Goal: Information Seeking & Learning: Learn about a topic

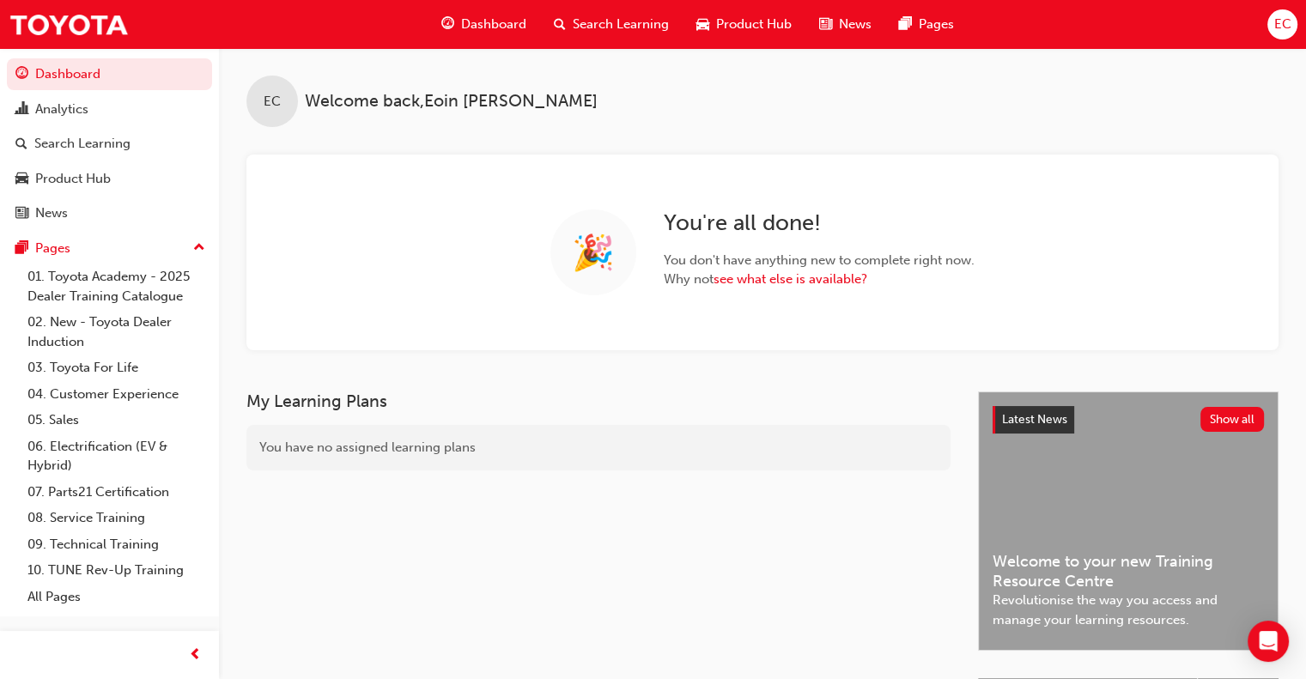
click at [593, 24] on span "Search Learning" at bounding box center [621, 25] width 96 height 20
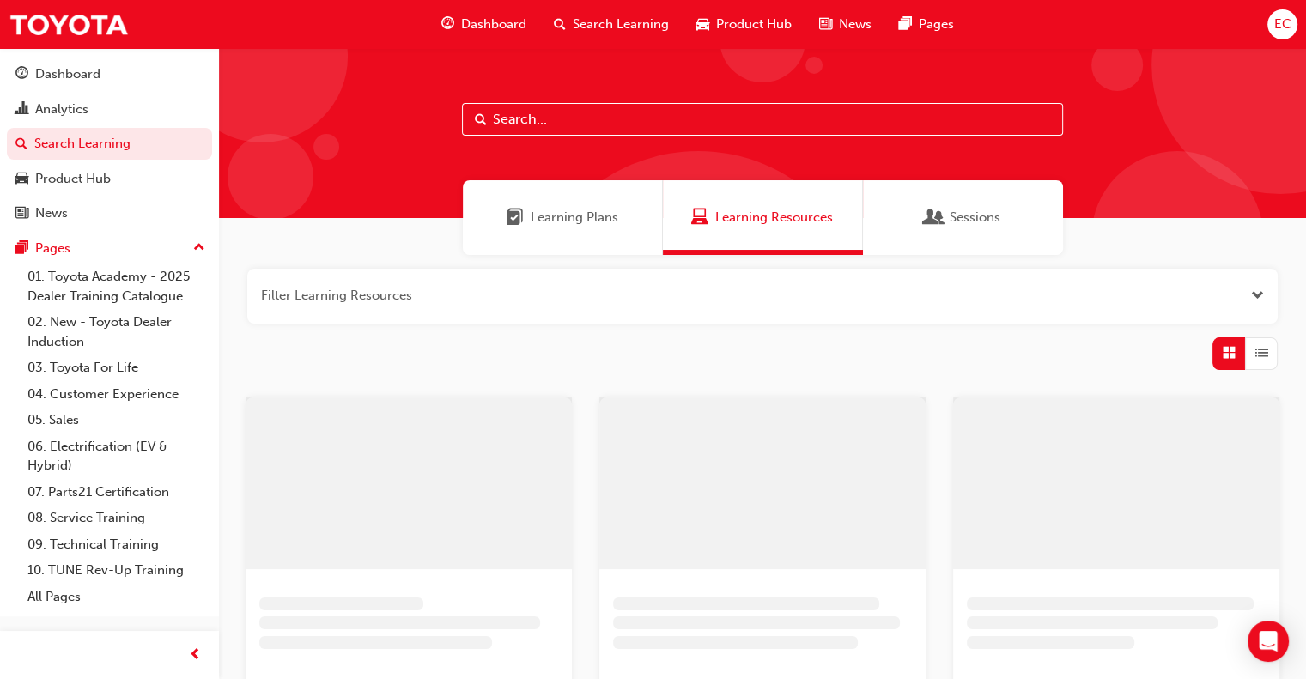
click at [547, 132] on input "text" at bounding box center [762, 119] width 601 height 33
type input "tech"
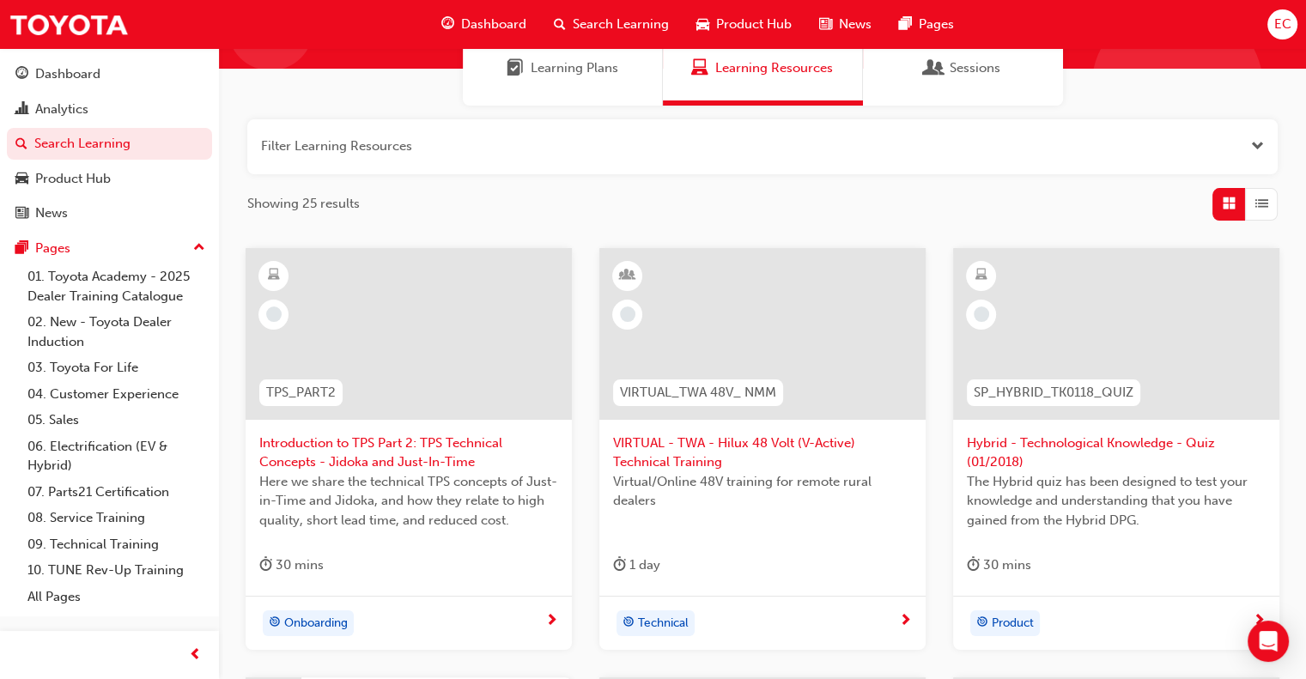
scroll to position [172, 0]
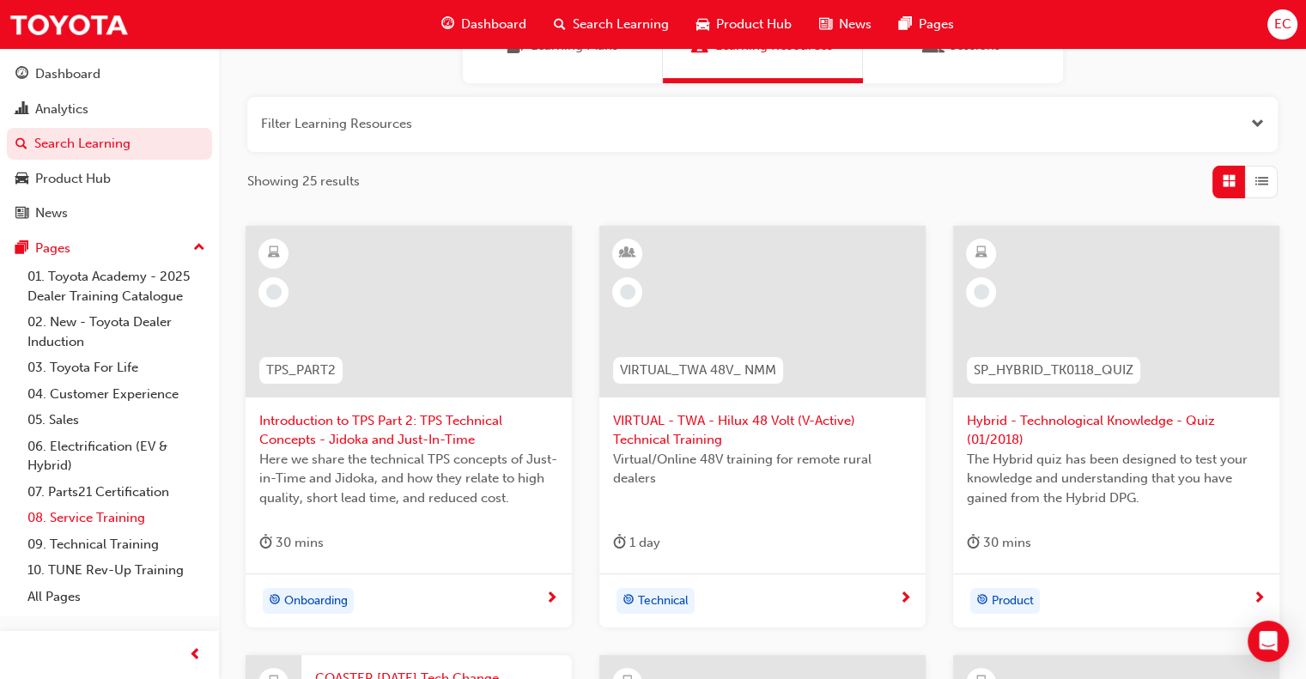
click at [107, 519] on link "08. Service Training" at bounding box center [117, 518] width 192 height 27
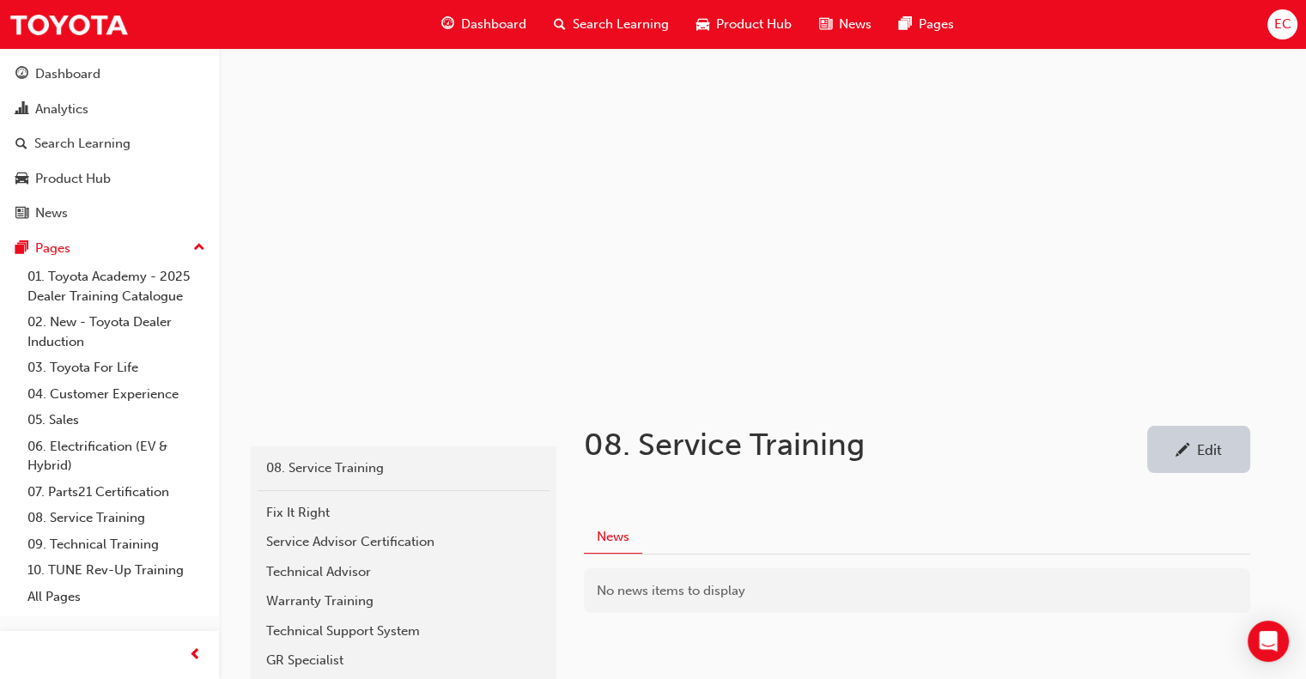
scroll to position [144, 0]
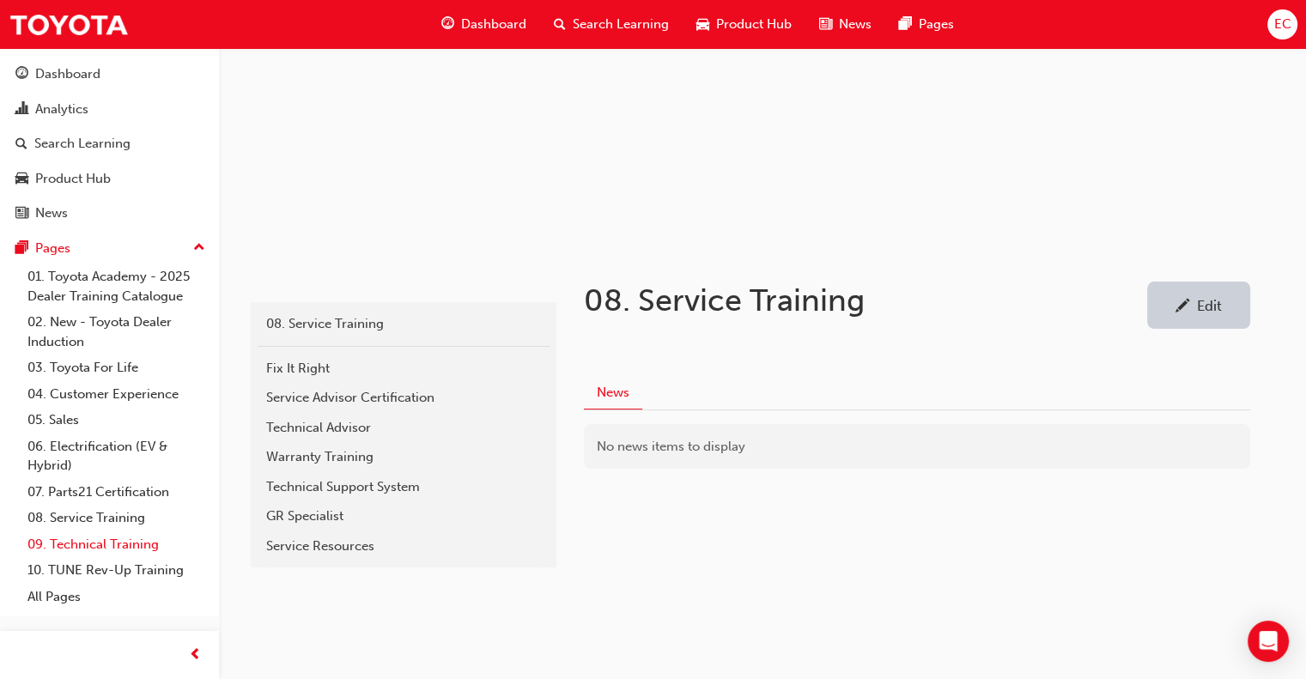
click at [150, 538] on link "09. Technical Training" at bounding box center [117, 545] width 192 height 27
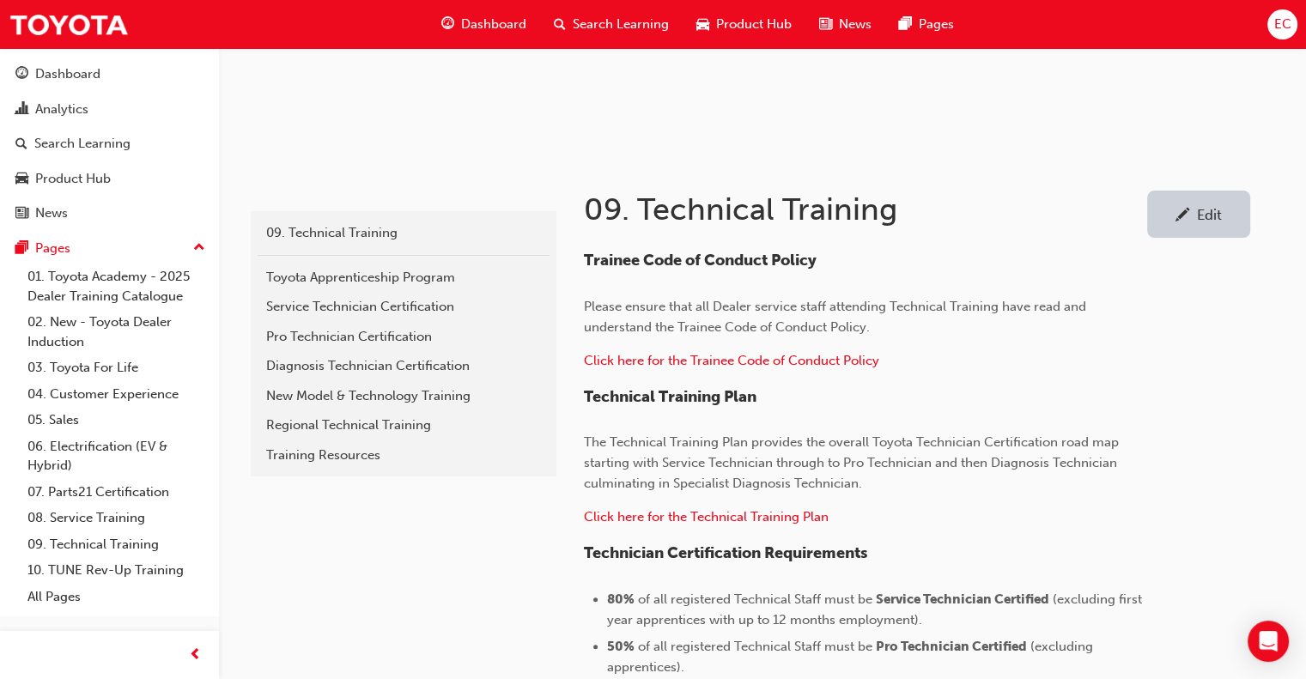
scroll to position [239, 0]
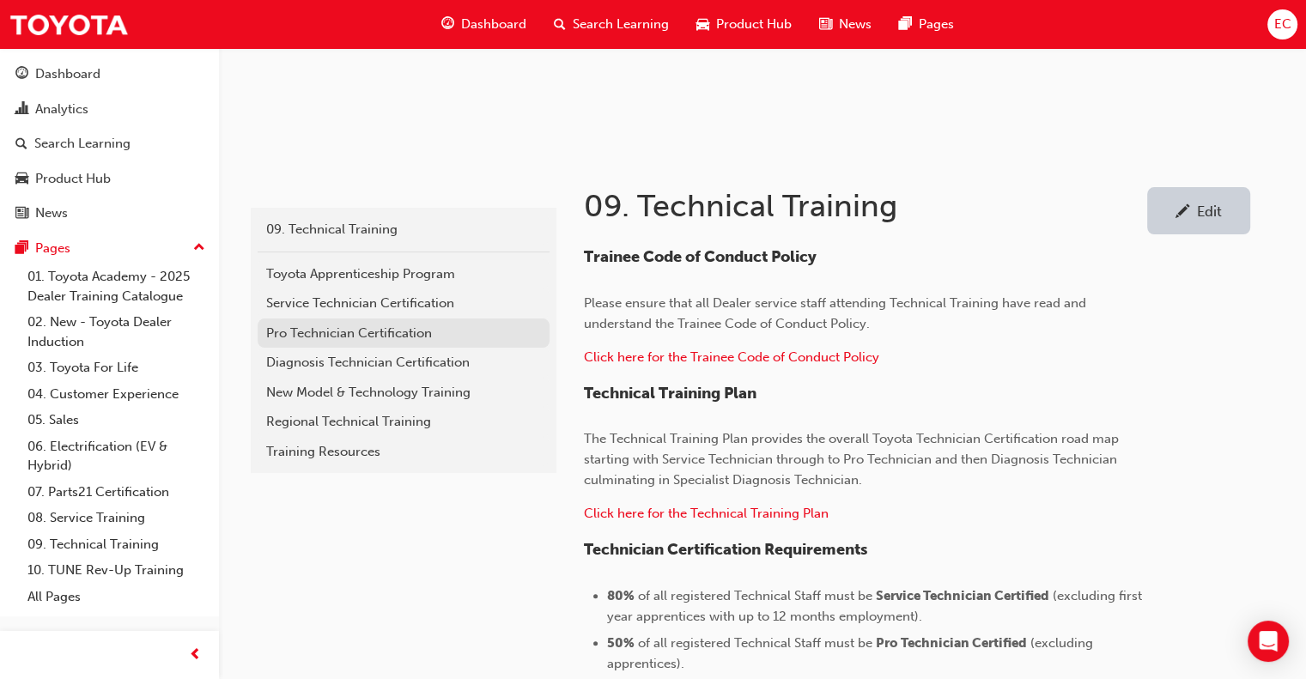
click at [346, 329] on div "Pro Technician Certification" at bounding box center [403, 334] width 275 height 20
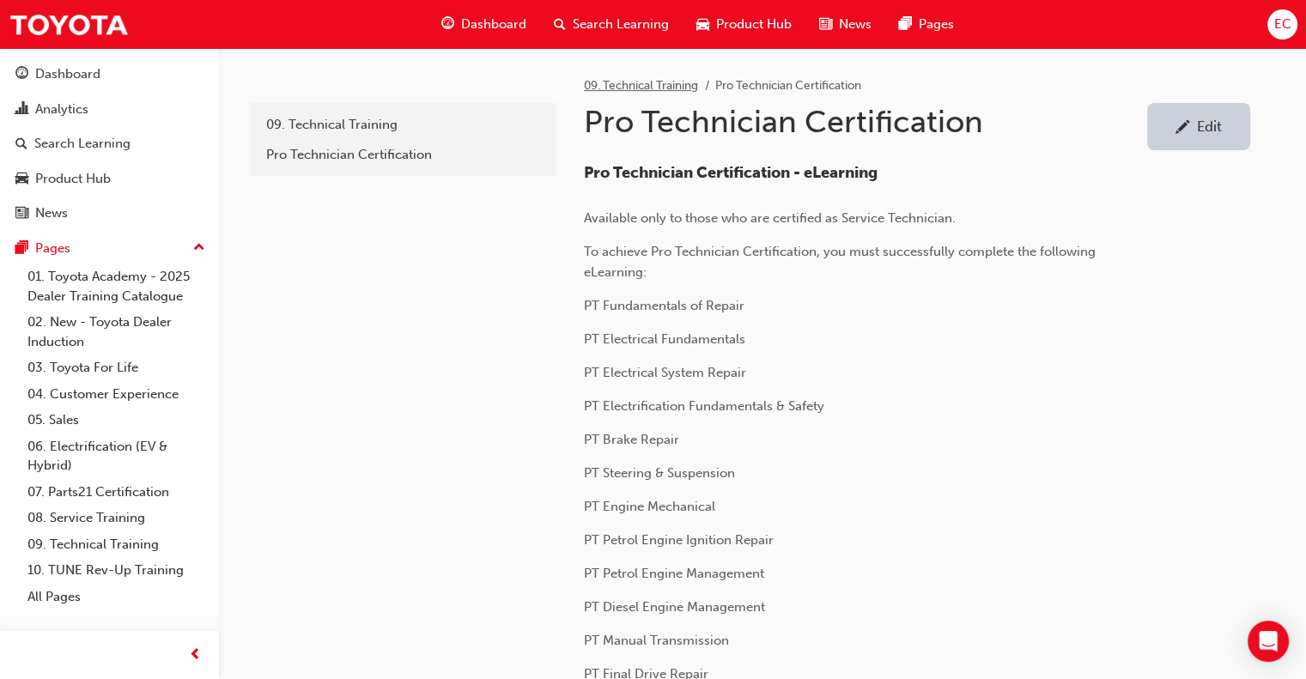
click at [653, 82] on link "09. Technical Training" at bounding box center [641, 85] width 114 height 15
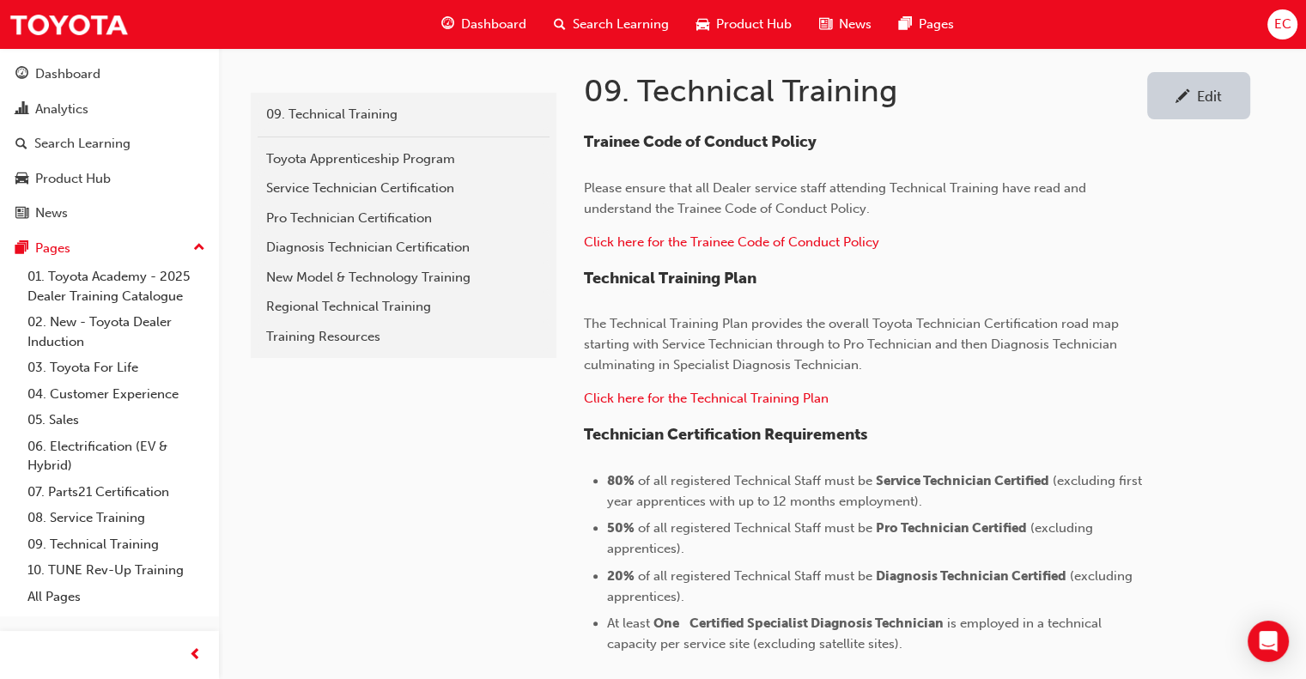
scroll to position [354, 0]
